Goal: Task Accomplishment & Management: Manage account settings

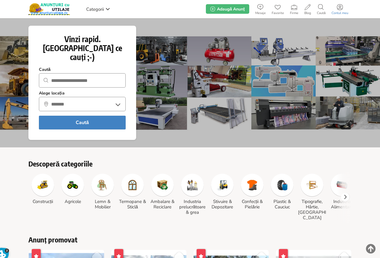
click at [339, 6] on icon at bounding box center [340, 7] width 6 height 6
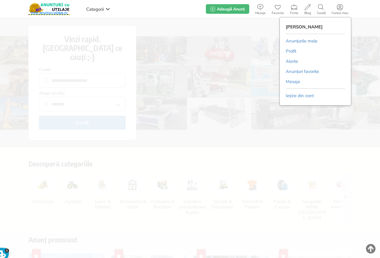
click at [306, 40] on link "Anunțurile mele" at bounding box center [302, 41] width 32 height 9
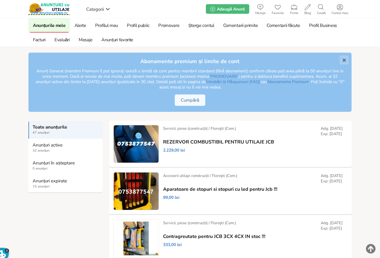
click at [39, 182] on strong "Anunțuri expirate" at bounding box center [66, 180] width 66 height 5
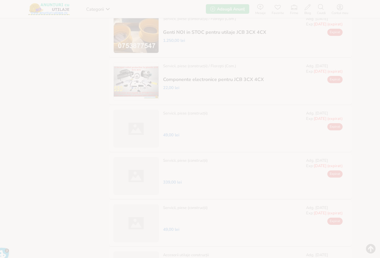
scroll to position [506, 0]
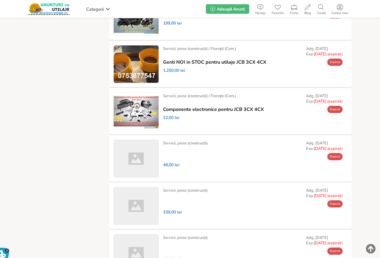
click at [0, 0] on link "Prelungește" at bounding box center [0, 0] width 0 height 0
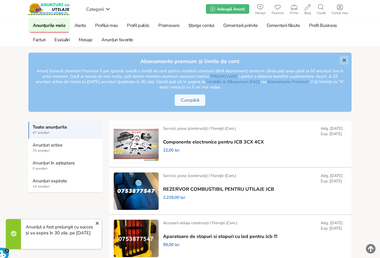
click at [41, 181] on strong "Anunțuri expirate" at bounding box center [66, 180] width 66 height 5
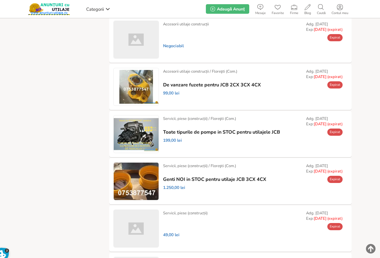
scroll to position [389, 0]
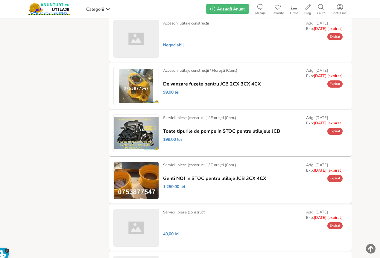
click at [0, 0] on link "Prelungește" at bounding box center [0, 0] width 0 height 0
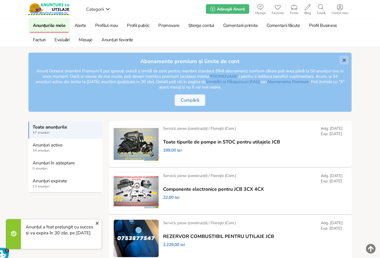
click at [43, 183] on strong "Anunțuri expirate" at bounding box center [66, 180] width 66 height 5
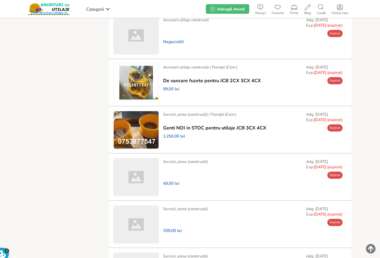
scroll to position [419, 0]
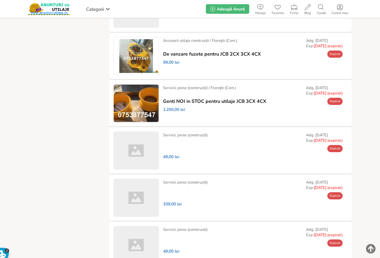
click at [0, 0] on link "Prelungește" at bounding box center [0, 0] width 0 height 0
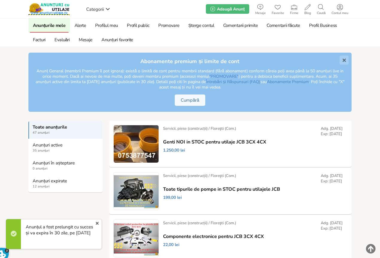
click at [47, 184] on span "12 anunțuri" at bounding box center [66, 186] width 66 height 5
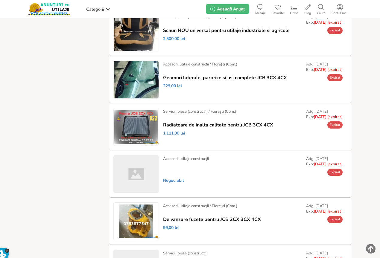
scroll to position [239, 0]
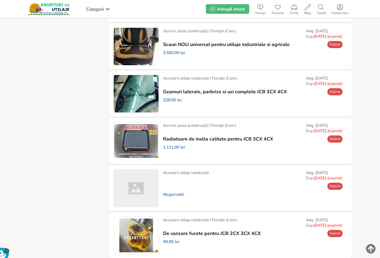
click at [0, 0] on link "Prelungește" at bounding box center [0, 0] width 0 height 0
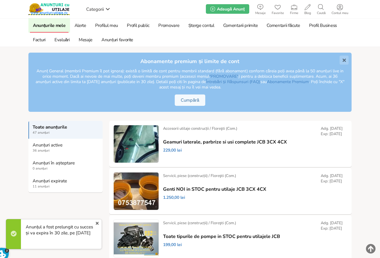
click at [47, 181] on strong "Anunțuri expirate" at bounding box center [66, 180] width 66 height 5
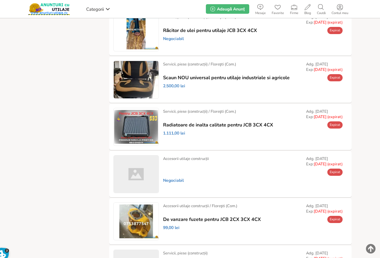
scroll to position [176, 0]
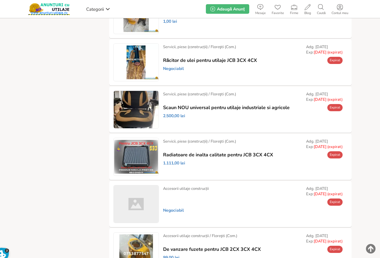
click at [0, 0] on link "Prelungește" at bounding box center [0, 0] width 0 height 0
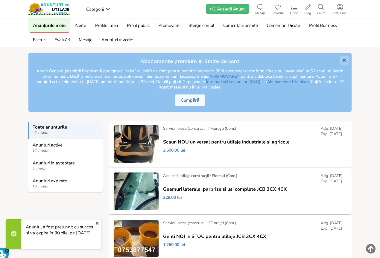
click at [40, 182] on strong "Anunțuri expirate" at bounding box center [66, 180] width 66 height 5
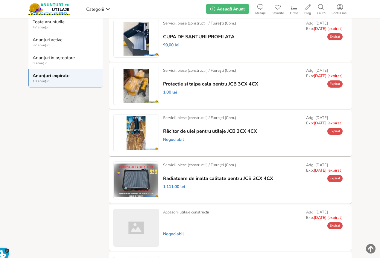
scroll to position [90, 0]
